Goal: Check status

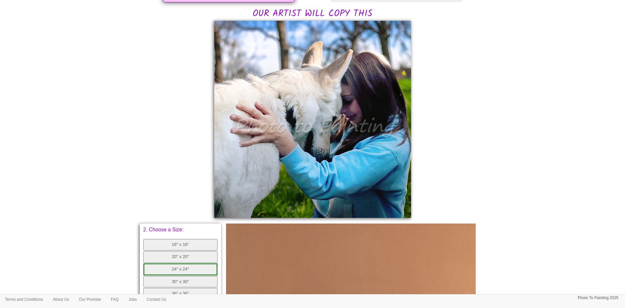
scroll to position [131, 0]
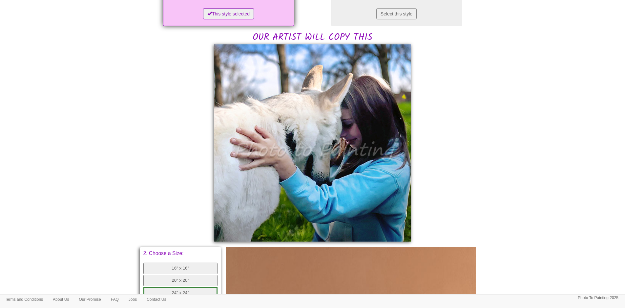
click at [325, 130] on div "Have a look at your photo, and email us if you would like any changes. Choose t…" at bounding box center [313, 206] width 336 height 558
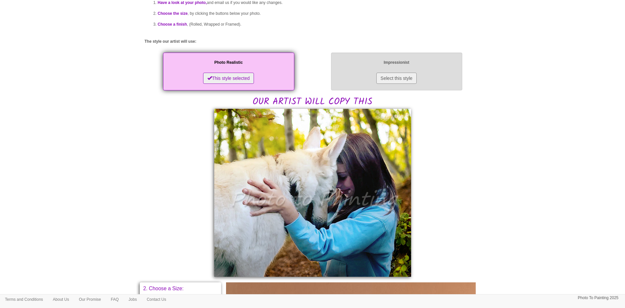
scroll to position [131, 0]
